Goal: Task Accomplishment & Management: Complete application form

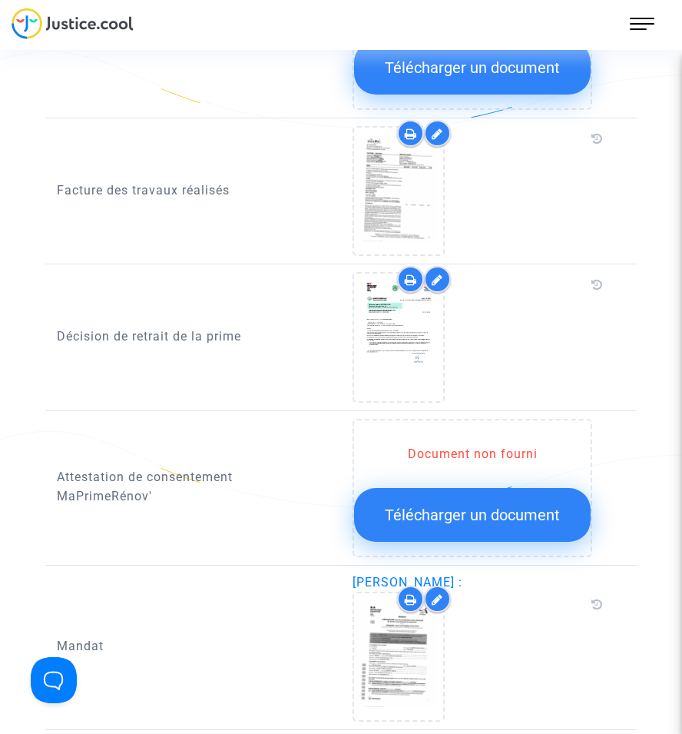
click at [433, 283] on icon at bounding box center [438, 280] width 12 height 12
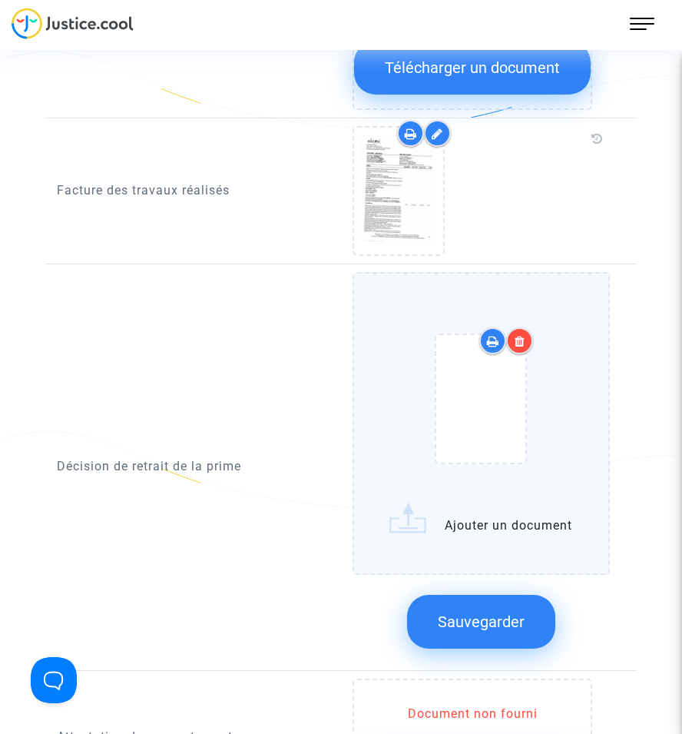
click at [525, 337] on icon at bounding box center [520, 341] width 11 height 12
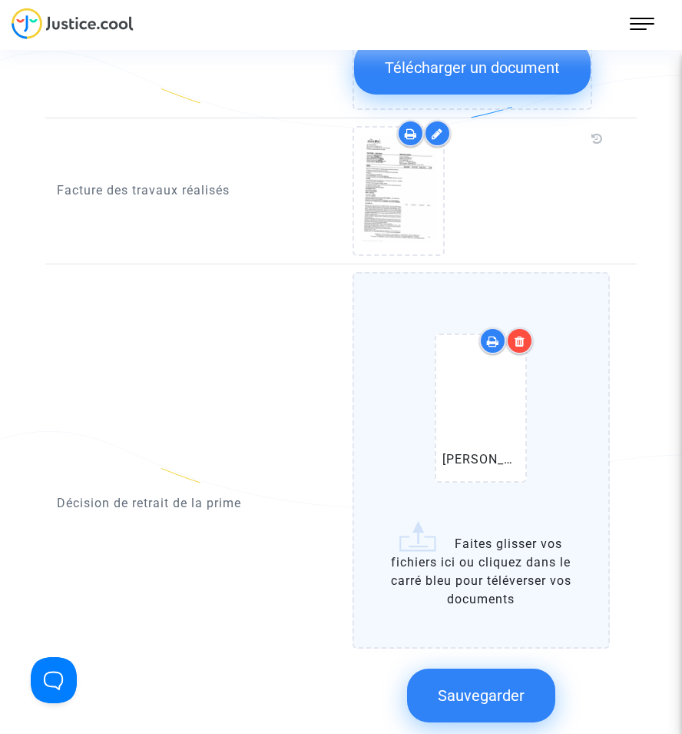
click at [494, 686] on span "Sauvegarder" at bounding box center [481, 695] width 87 height 18
